Goal: Task Accomplishment & Management: Manage account settings

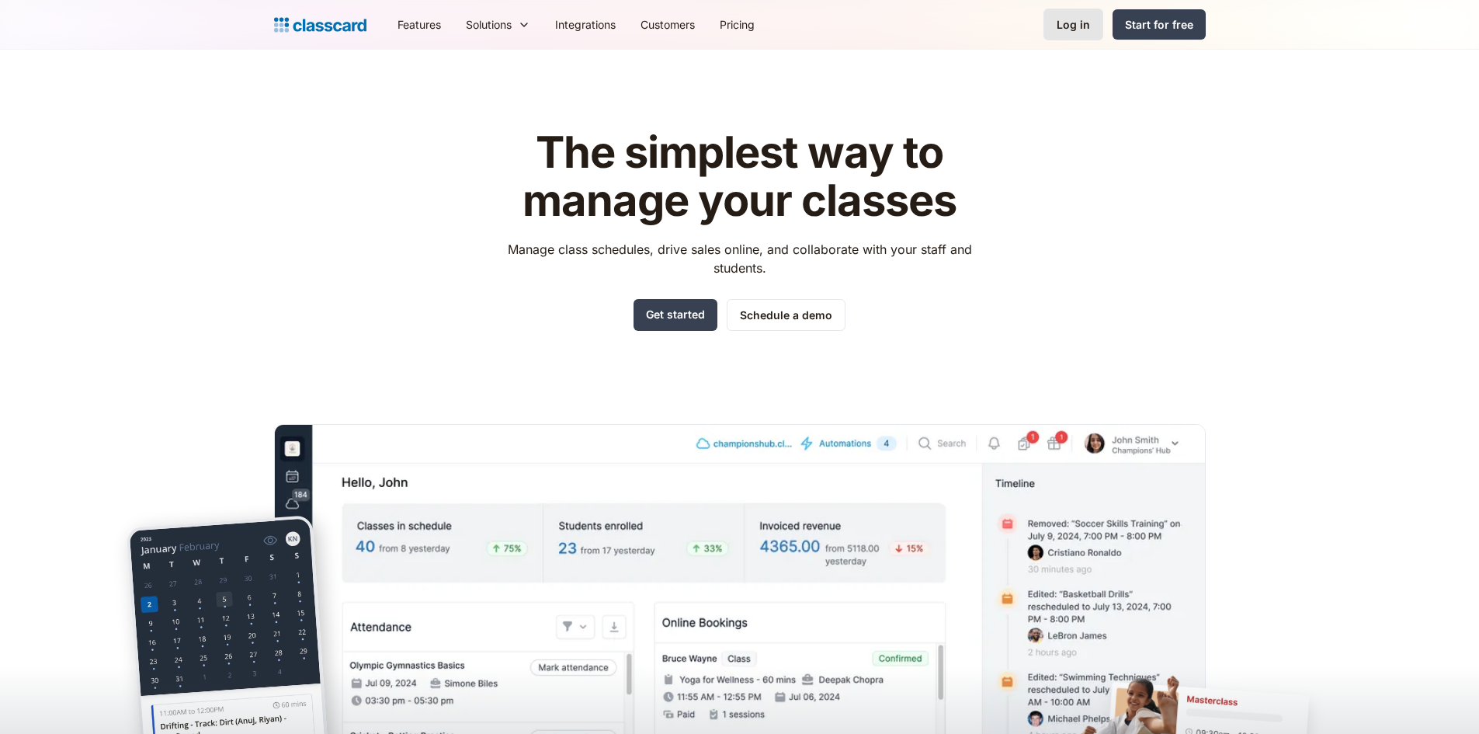
click at [1077, 36] on link "Log in" at bounding box center [1074, 25] width 60 height 32
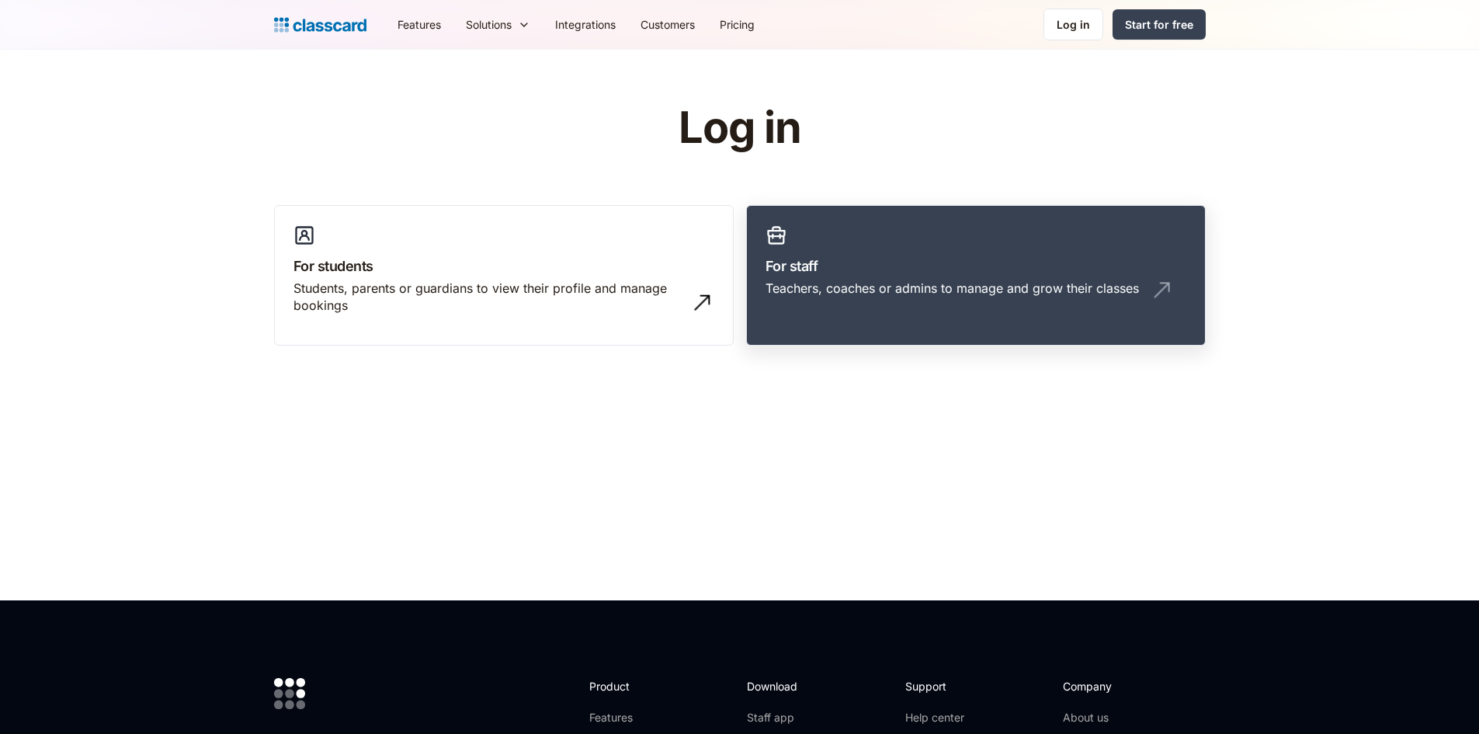
click at [893, 288] on div "Teachers, coaches or admins to manage and grow their classes" at bounding box center [952, 288] width 373 height 17
